Goal: Information Seeking & Learning: Check status

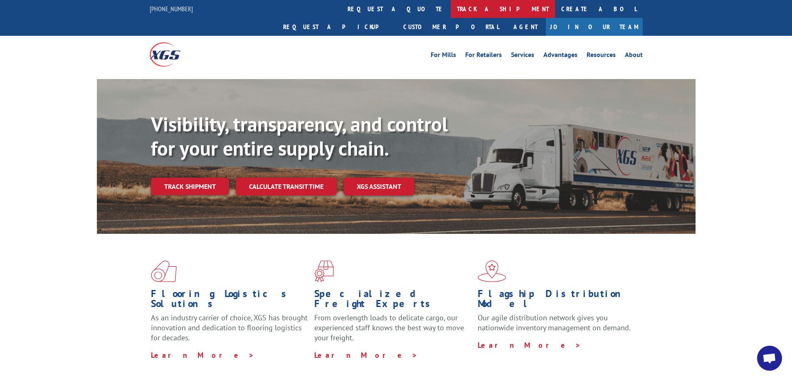
click at [451, 5] on link "track a shipment" at bounding box center [503, 9] width 104 height 18
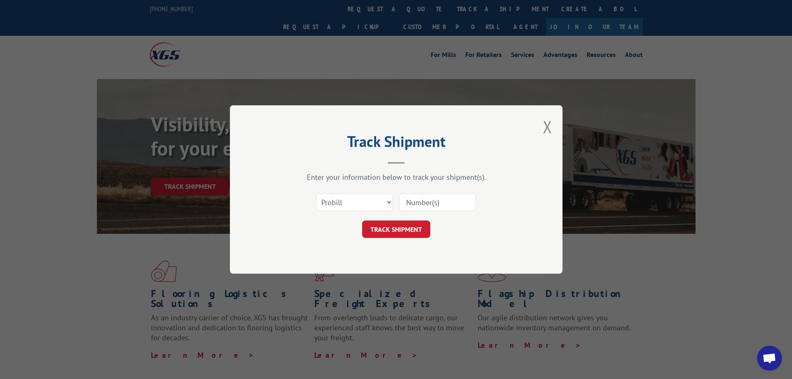
click at [423, 200] on input at bounding box center [437, 201] width 76 height 17
paste input "17693091"
type input "17693091"
click at [404, 228] on button "TRACK SHIPMENT" at bounding box center [396, 228] width 68 height 17
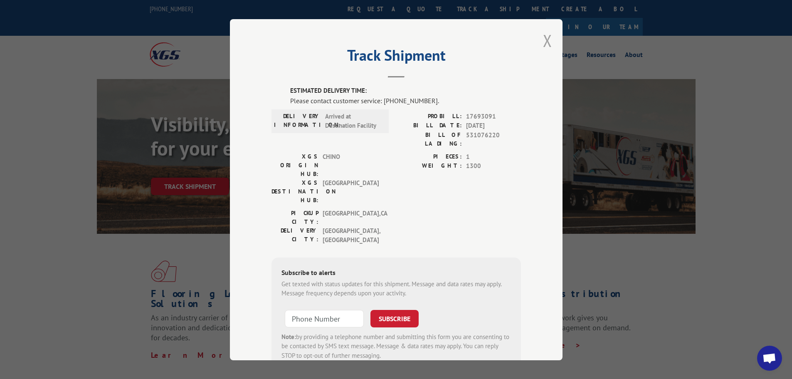
click at [543, 39] on button "Close modal" at bounding box center [547, 41] width 9 height 22
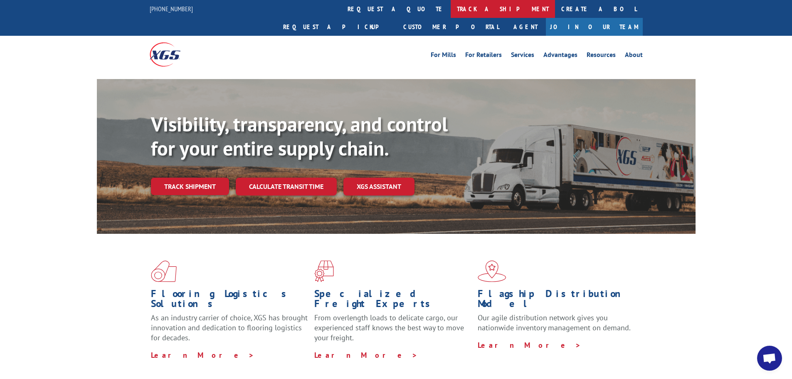
click at [451, 3] on link "track a shipment" at bounding box center [503, 9] width 104 height 18
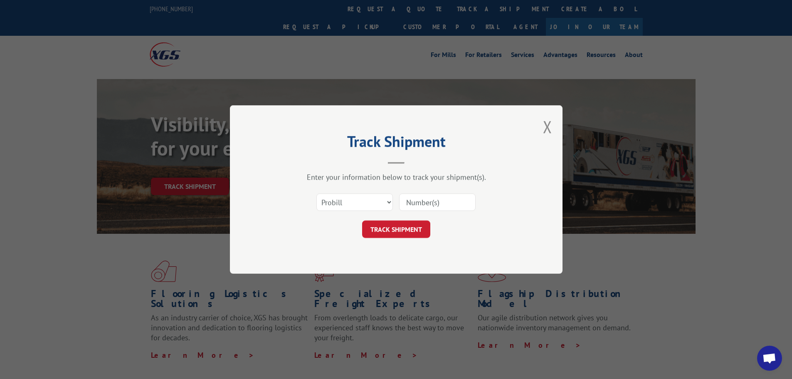
drag, startPoint x: 429, startPoint y: 201, endPoint x: 423, endPoint y: 215, distance: 14.9
click at [429, 201] on input at bounding box center [437, 201] width 76 height 17
click at [419, 203] on input at bounding box center [437, 201] width 76 height 17
paste input "17503933"
type input "17503933"
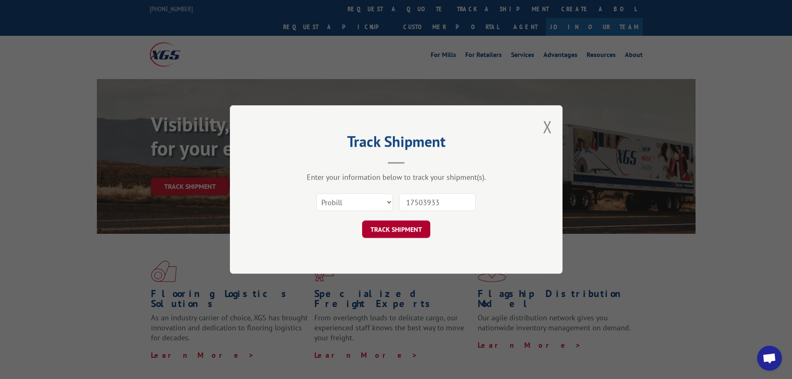
click at [410, 229] on button "TRACK SHIPMENT" at bounding box center [396, 228] width 68 height 17
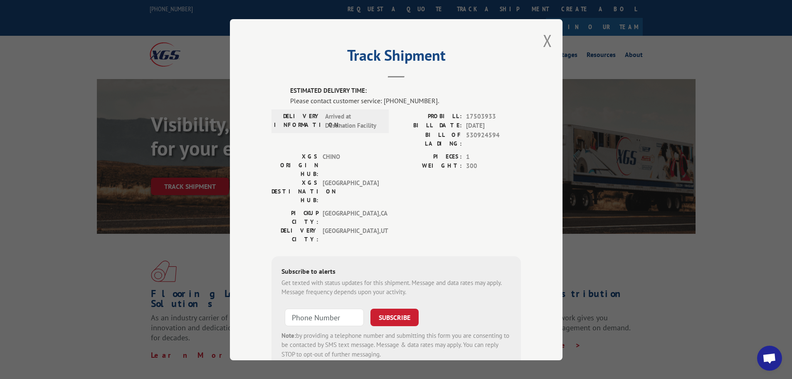
click at [543, 42] on button "Close modal" at bounding box center [547, 41] width 9 height 22
